Goal: Communication & Community: Answer question/provide support

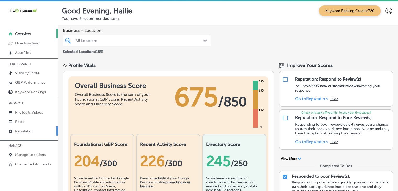
click at [27, 132] on p "Reputation" at bounding box center [24, 131] width 18 height 4
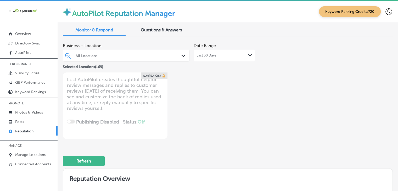
click at [225, 56] on div "Last 30 Days Path Created with Sketch." at bounding box center [224, 55] width 56 height 4
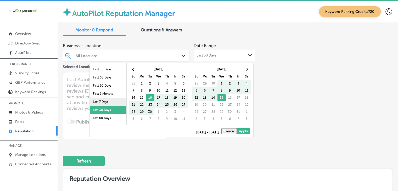
click at [121, 101] on li "Last 7 Days" at bounding box center [108, 102] width 37 height 8
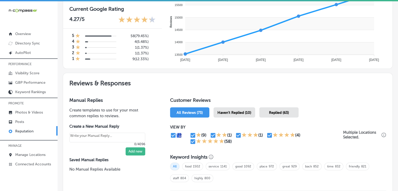
scroll to position [262, 0]
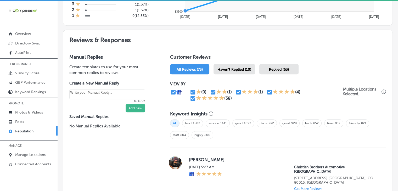
click at [245, 68] on span "Haven't Replied (10)" at bounding box center [234, 69] width 34 height 4
type textarea "x"
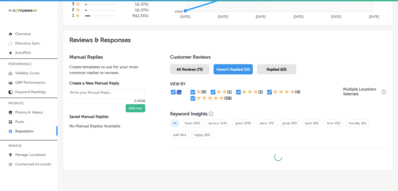
click at [194, 97] on input "checkbox" at bounding box center [193, 98] width 6 height 6
checkbox input "false"
type textarea "x"
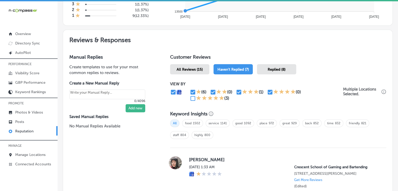
click at [264, 93] on div "(1)" at bounding box center [251, 92] width 31 height 6
click at [267, 91] on input "checkbox" at bounding box center [270, 92] width 6 height 6
checkbox input "false"
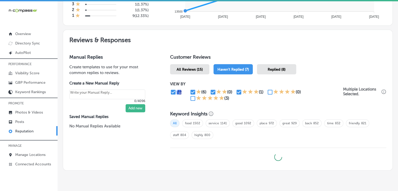
type textarea "x"
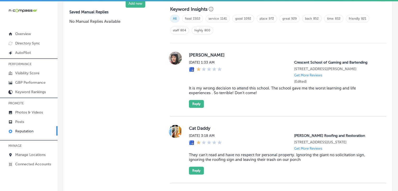
scroll to position [314, 0]
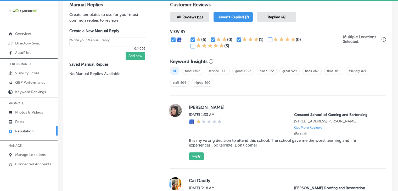
click at [194, 41] on input "checkbox" at bounding box center [193, 40] width 6 height 6
checkbox input "false"
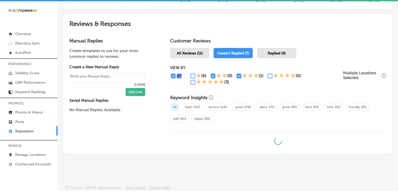
scroll to position [277, 0]
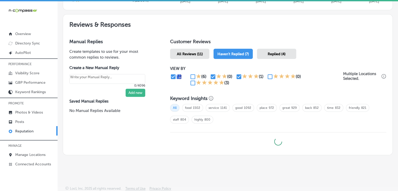
click at [194, 39] on h1 "Customer Reviews" at bounding box center [278, 43] width 216 height 8
type textarea "x"
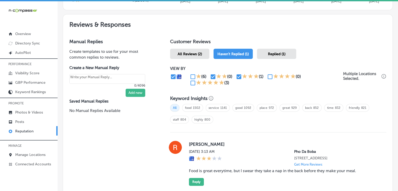
click at [213, 75] on input "checkbox" at bounding box center [213, 76] width 6 height 6
checkbox input "false"
type textarea "x"
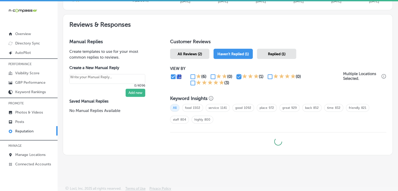
click at [236, 76] on input "checkbox" at bounding box center [239, 76] width 6 height 6
checkbox input "false"
type textarea "x"
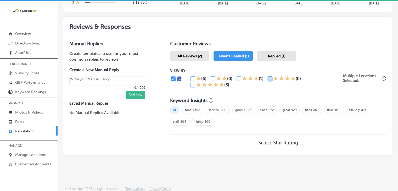
drag, startPoint x: 269, startPoint y: 80, endPoint x: 261, endPoint y: 80, distance: 8.1
click at [269, 80] on input "checkbox" at bounding box center [270, 79] width 6 height 6
checkbox input "true"
type textarea "x"
click at [190, 85] on input "checkbox" at bounding box center [193, 85] width 6 height 6
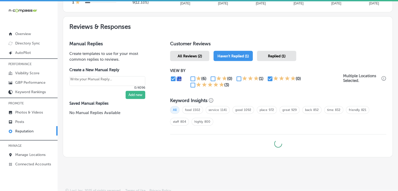
checkbox input "true"
type textarea "x"
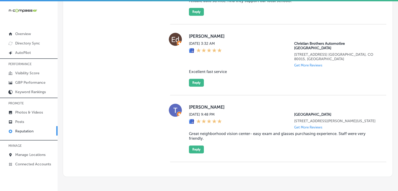
scroll to position [480, 0]
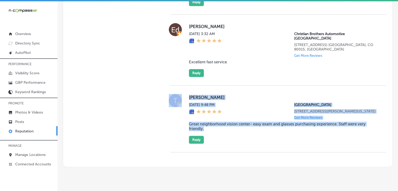
drag, startPoint x: 218, startPoint y: 120, endPoint x: 178, endPoint y: 78, distance: 58.3
click at [178, 94] on div "[PERSON_NAME] [DATE] 9:48 PM [GEOGRAPHIC_DATA] [STREET_ADDRESS][PERSON_NAME][US…" at bounding box center [278, 119] width 216 height 50
copy div "[PERSON_NAME] [DATE] 9:48 PM [GEOGRAPHIC_DATA] [STREET_ADDRESS][PERSON_NAME][US…"
click at [189, 136] on button "Reply" at bounding box center [196, 140] width 15 height 8
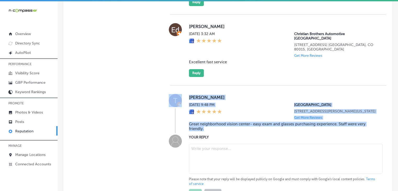
click at [191, 144] on textarea at bounding box center [286, 159] width 194 height 30
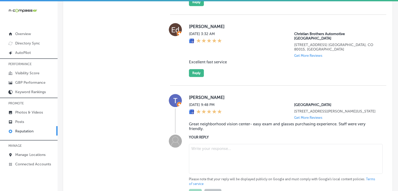
paste textarea "Thank you for the kind words, [PERSON_NAME]! We’re so glad to hear that your ex…"
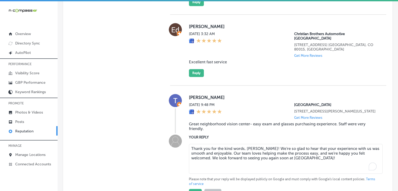
type textarea "Thank you for the kind words, [PERSON_NAME]! We’re so glad to hear that your ex…"
type textarea "x"
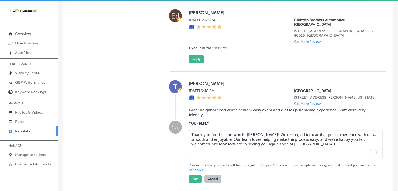
scroll to position [532, 0]
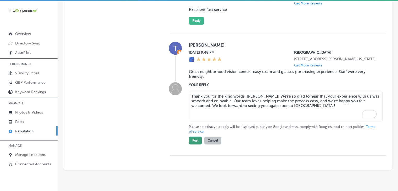
type textarea "Thank you for the kind words, [PERSON_NAME]! We’re so glad to hear that your ex…"
click at [193, 137] on button "Post" at bounding box center [195, 141] width 13 height 8
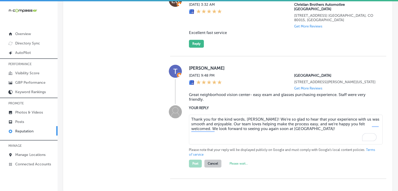
type textarea "x"
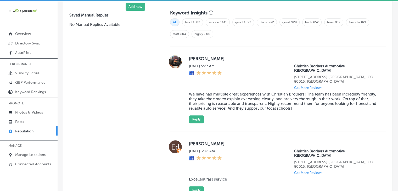
scroll to position [356, 0]
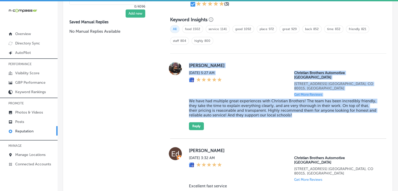
drag, startPoint x: 188, startPoint y: 63, endPoint x: 315, endPoint y: 109, distance: 134.7
click at [315, 109] on div "[PERSON_NAME] [DATE] 5:27 AM Christian Brothers Automotive [GEOGRAPHIC_DATA] [S…" at bounding box center [283, 96] width 189 height 68
copy div "[PERSON_NAME] [DATE] 5:27 AM Christian Brothers Automotive [GEOGRAPHIC_DATA] [S…"
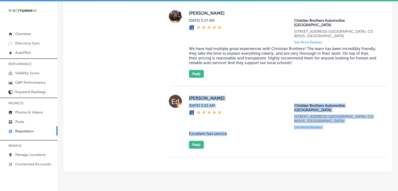
drag, startPoint x: 229, startPoint y: 118, endPoint x: 186, endPoint y: 90, distance: 51.1
click at [186, 95] on div "[PERSON_NAME] [DATE] 3:32 AM Christian Brothers Automotive [GEOGRAPHIC_DATA][ST…" at bounding box center [278, 122] width 216 height 54
copy div "[PERSON_NAME] [DATE] 3:32 AM Christian Brothers Automotive [GEOGRAPHIC_DATA][ST…"
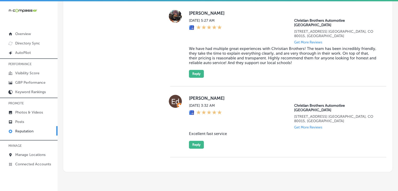
click at [208, 59] on div "[PERSON_NAME] [DATE] 5:27 AM Christian Brothers Automotive [GEOGRAPHIC_DATA] [S…" at bounding box center [283, 44] width 189 height 68
click at [201, 70] on button "Reply" at bounding box center [196, 74] width 15 height 8
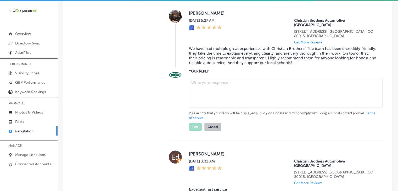
click at [202, 85] on textarea at bounding box center [286, 93] width 194 height 30
paste textarea "We’re glad to hear you’ve had multiple great experiences with us, [PERSON_NAME]…"
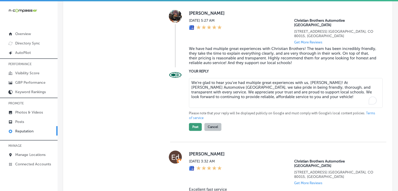
type textarea "We’re glad to hear you’ve had multiple great experiences with us, [PERSON_NAME]…"
click at [195, 121] on div "Post Cancel" at bounding box center [205, 125] width 32 height 10
click at [196, 123] on button "Post" at bounding box center [195, 127] width 13 height 8
type textarea "x"
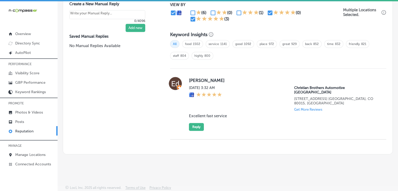
scroll to position [331, 0]
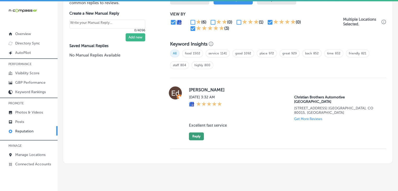
click at [197, 132] on button "Reply" at bounding box center [196, 136] width 15 height 8
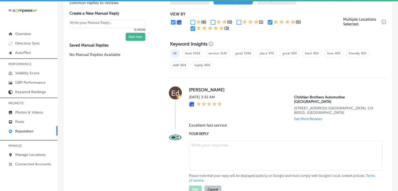
click at [202, 148] on textarea at bounding box center [286, 155] width 194 height 30
paste textarea "Thank you for the 5-star review, [PERSON_NAME]! We’re happy to hear you receive…"
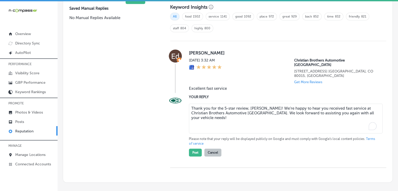
scroll to position [384, 0]
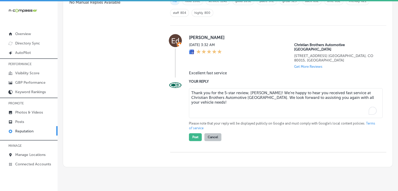
type textarea "Thank you for the 5-star review, [PERSON_NAME]! We’re happy to hear you receive…"
click at [189, 131] on div "Post Cancel" at bounding box center [205, 136] width 32 height 10
click at [189, 133] on button "Post" at bounding box center [195, 137] width 13 height 8
type textarea "x"
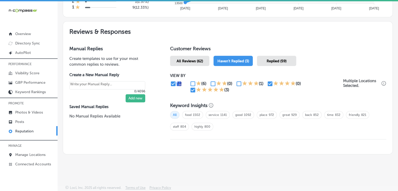
scroll to position [269, 0]
